Goal: Task Accomplishment & Management: Manage account settings

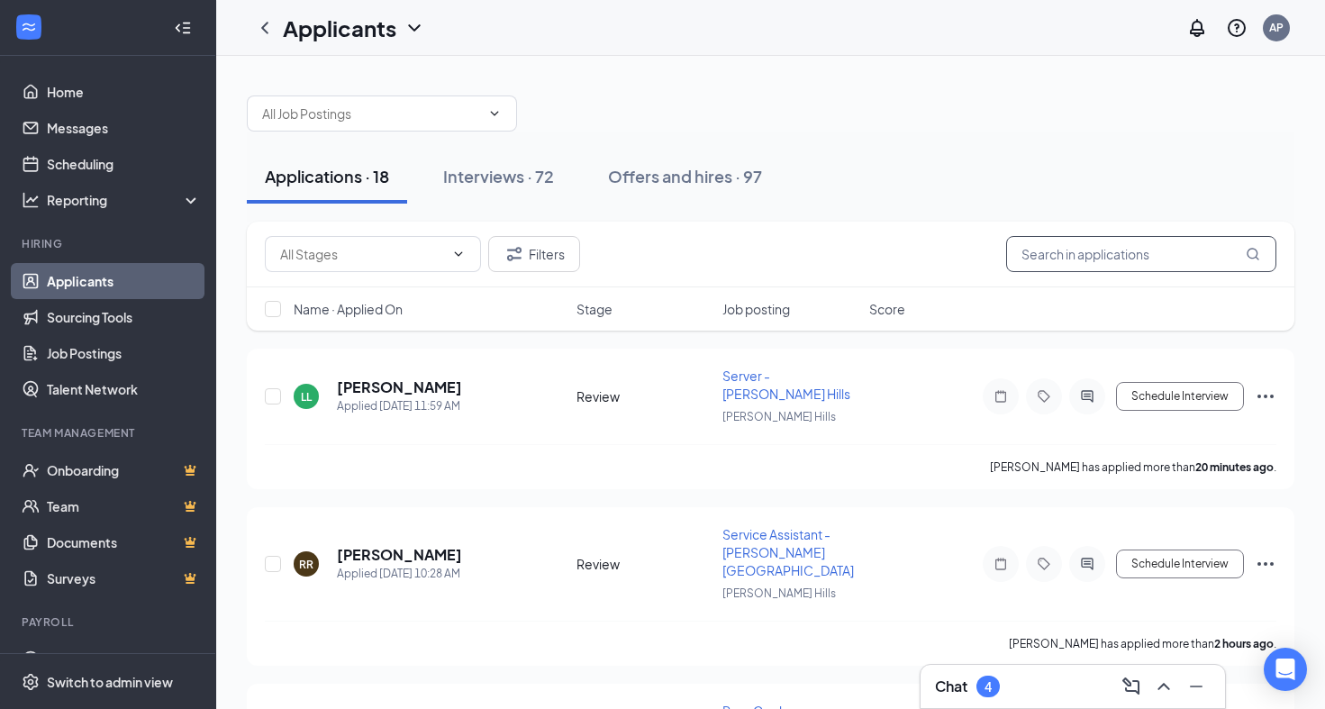
click at [1046, 249] on input "text" at bounding box center [1141, 254] width 270 height 36
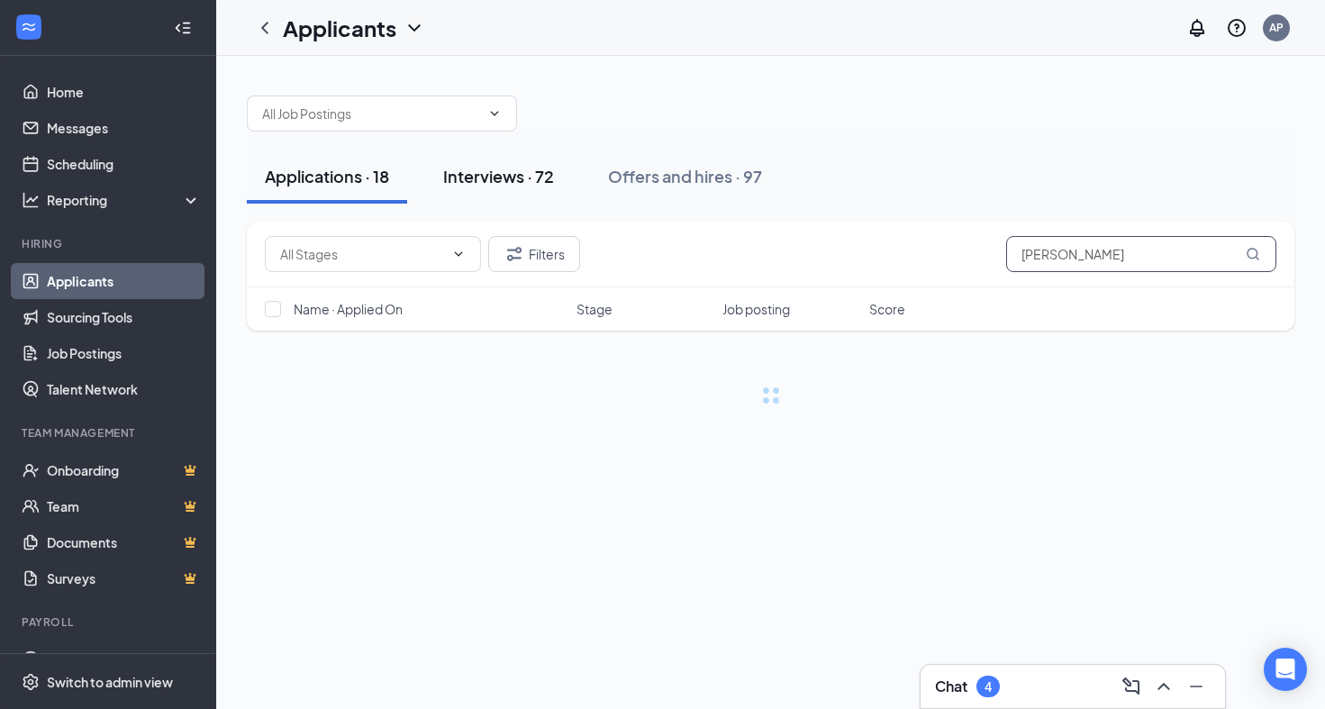
type input "[PERSON_NAME]"
click at [524, 173] on div "Interviews · 72" at bounding box center [498, 176] width 111 height 23
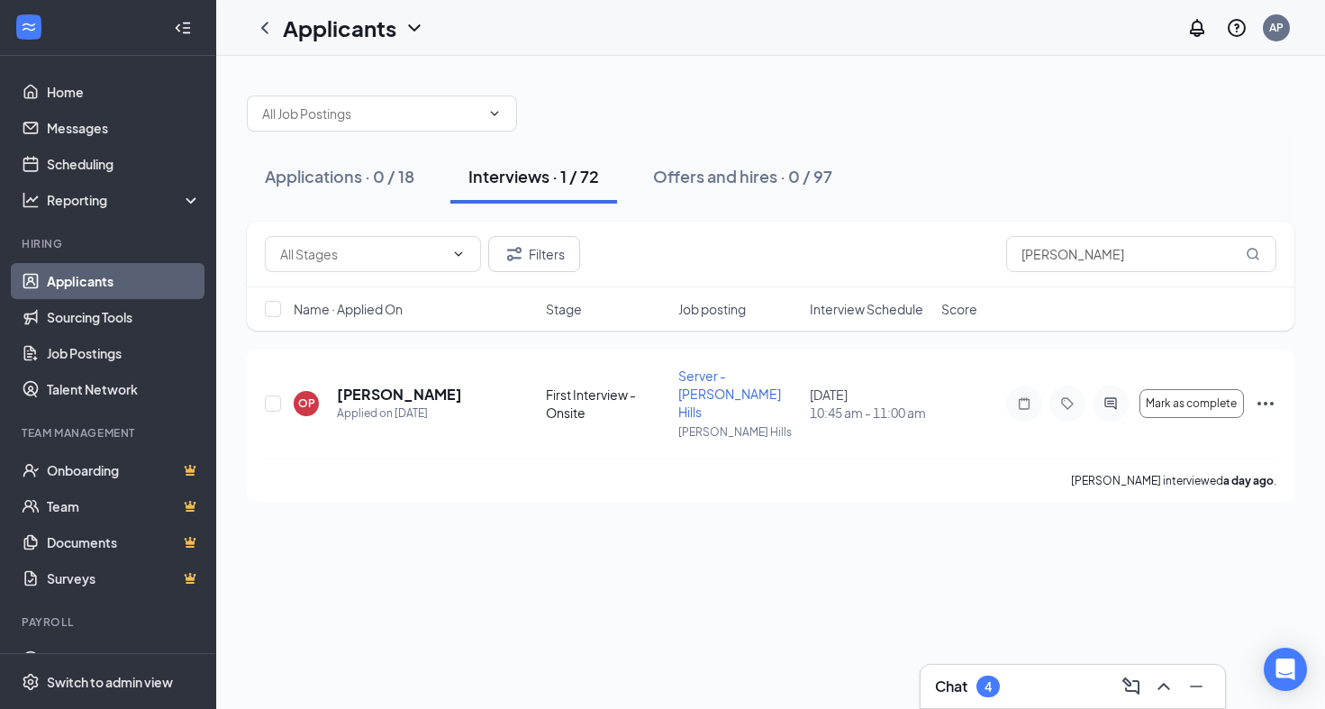
click at [721, 53] on div "Applicants AP" at bounding box center [770, 28] width 1109 height 56
click at [1277, 395] on div "OP [PERSON_NAME] Applied on [DATE] First Interview - Onsite Server - [PERSON_NA…" at bounding box center [770, 426] width 1047 height 154
click at [1264, 402] on icon "Ellipses" at bounding box center [1265, 404] width 16 height 4
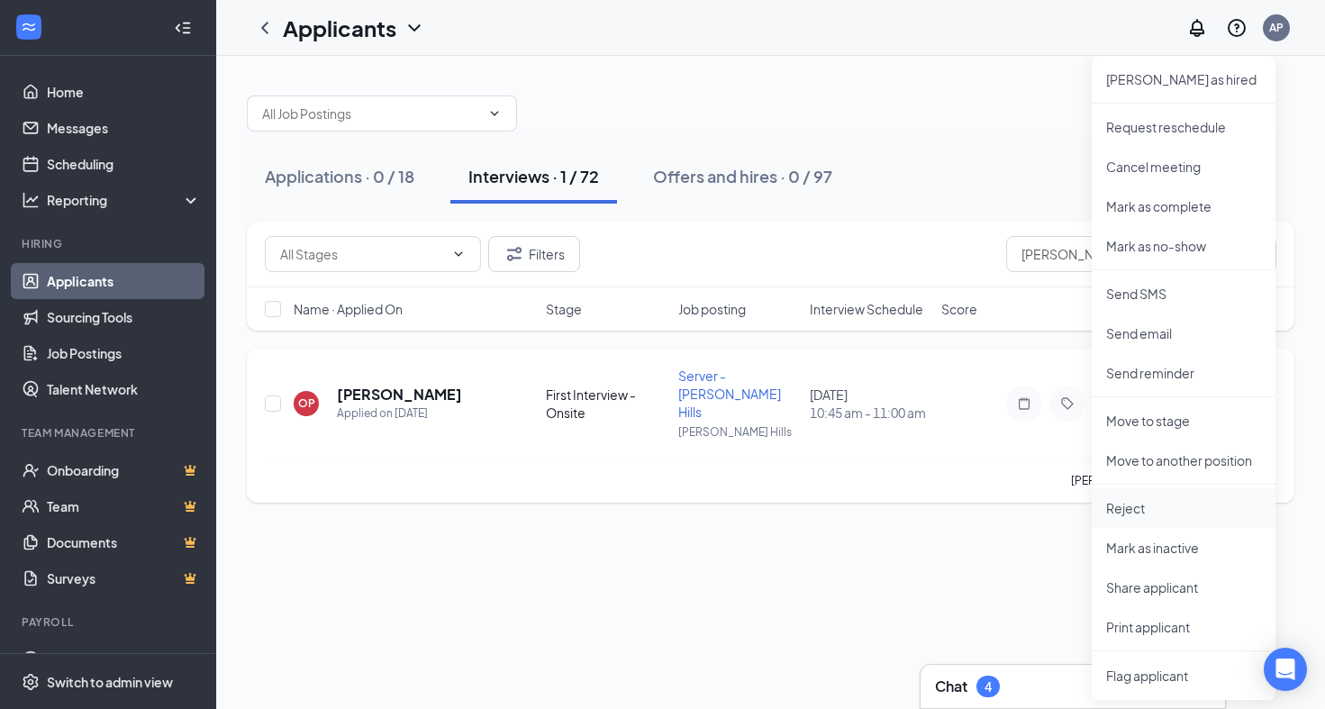
click at [1150, 510] on p "Reject" at bounding box center [1183, 508] width 155 height 18
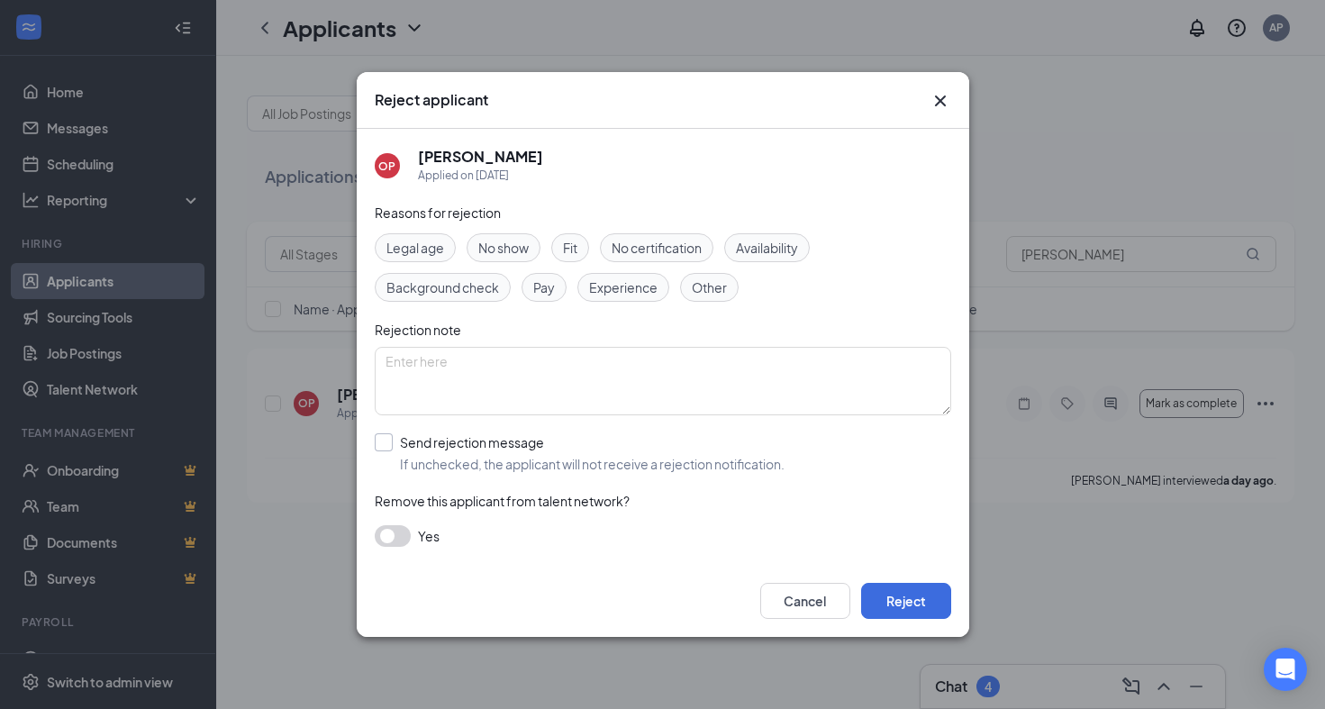
click at [463, 437] on input "Send rejection message If unchecked, the applicant will not receive a rejection…" at bounding box center [580, 453] width 410 height 40
checkbox input "true"
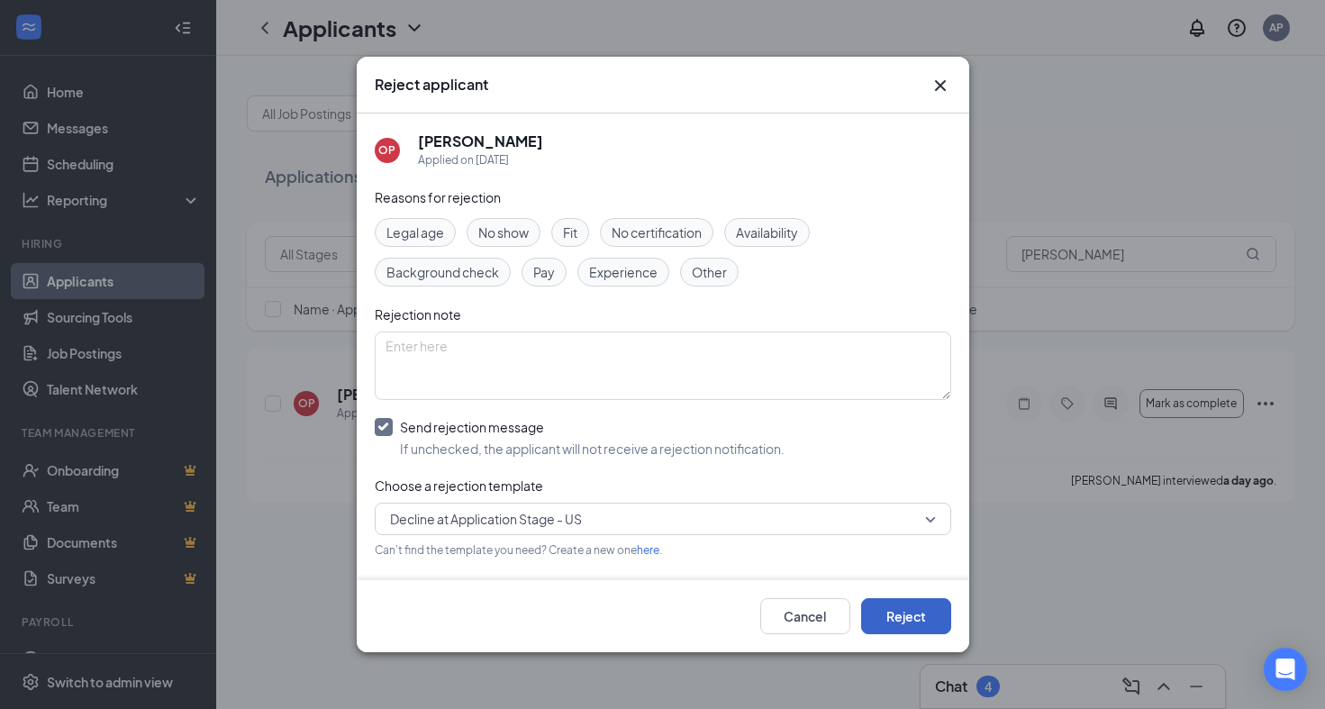
click at [887, 609] on button "Reject" at bounding box center [906, 616] width 90 height 36
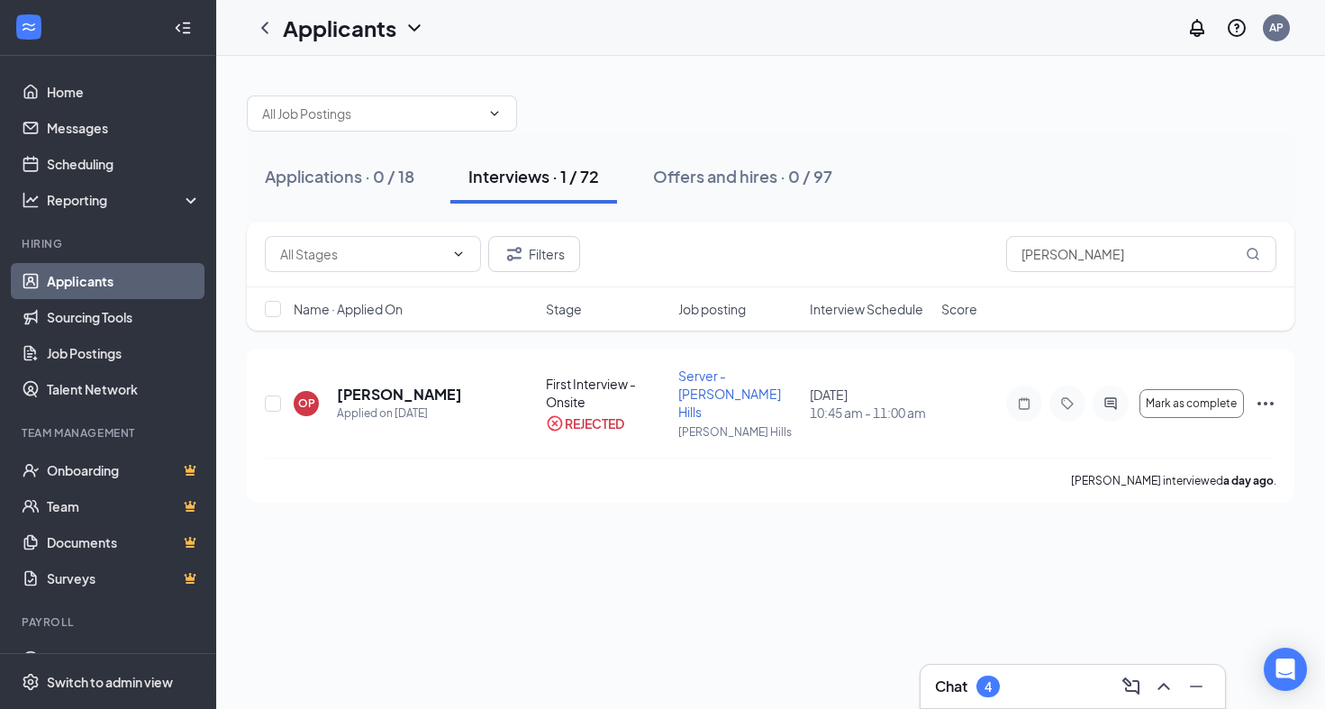
click at [883, 175] on div "Applications · 0 / 18 Interviews · 1 / 72 Offers and hires · 0 / 97" at bounding box center [770, 177] width 1047 height 54
